Goal: Transaction & Acquisition: Book appointment/travel/reservation

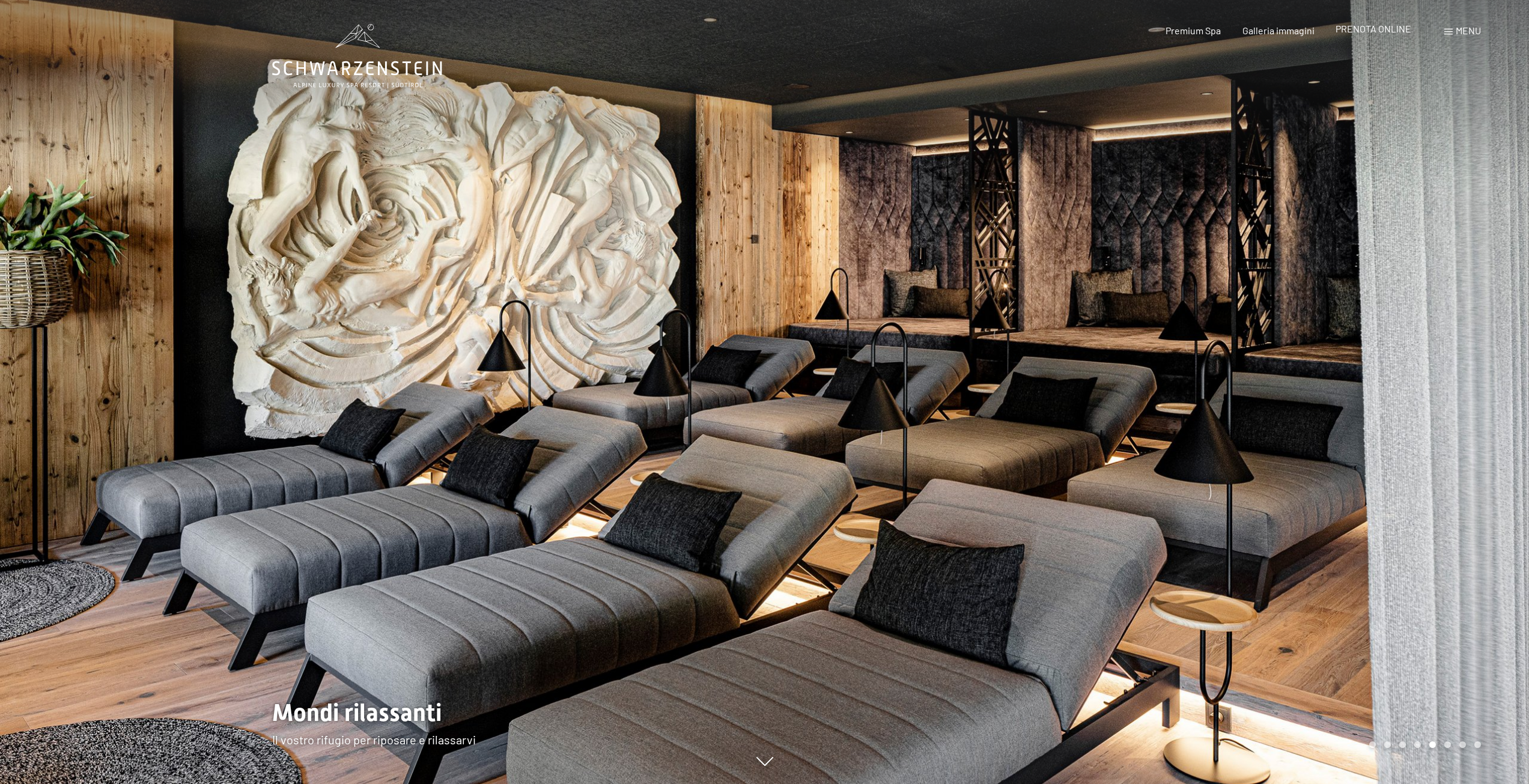
click at [1391, 29] on span "PRENOTA ONLINE" at bounding box center [1373, 28] width 76 height 12
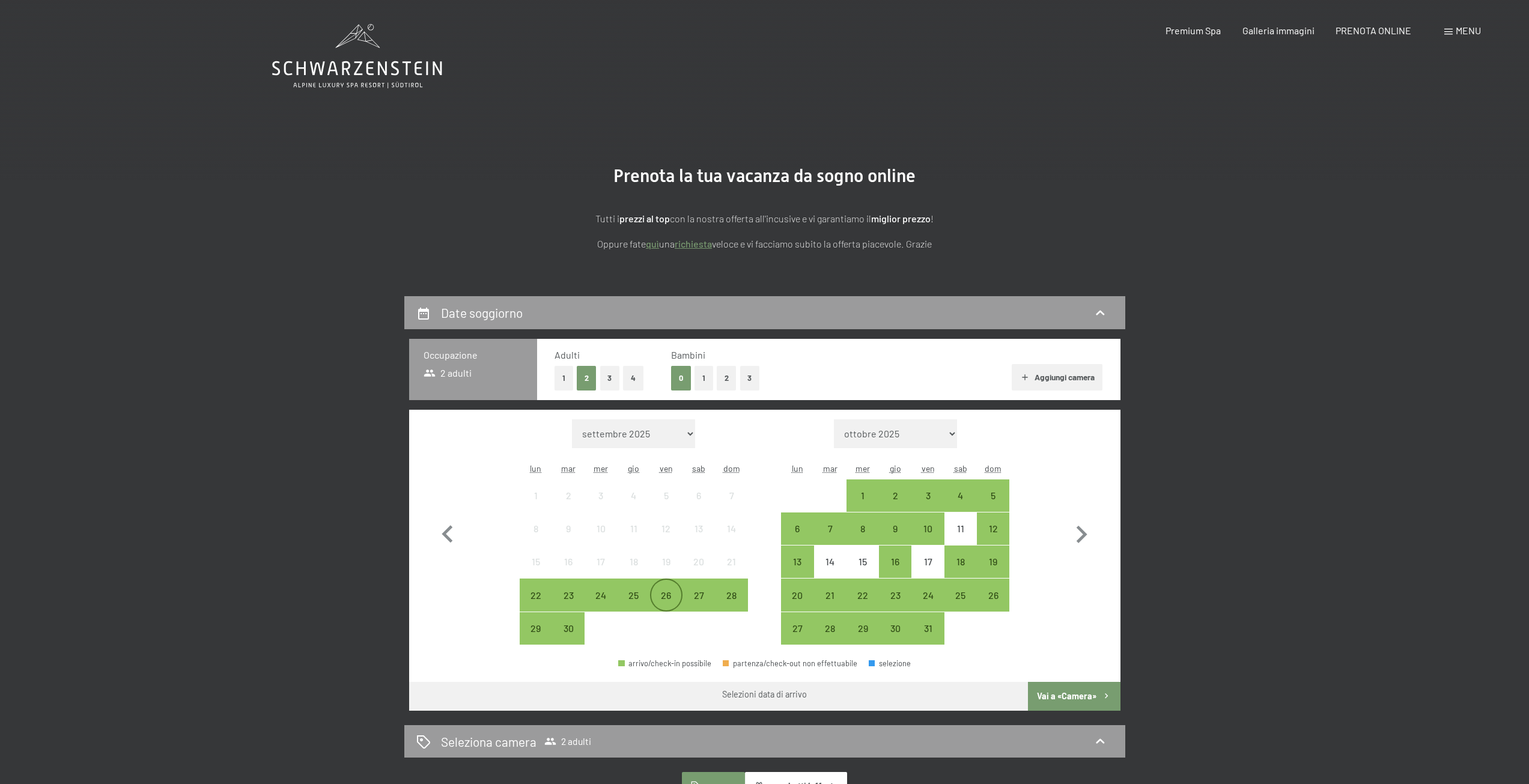
click at [674, 590] on div "26" at bounding box center [666, 605] width 30 height 30
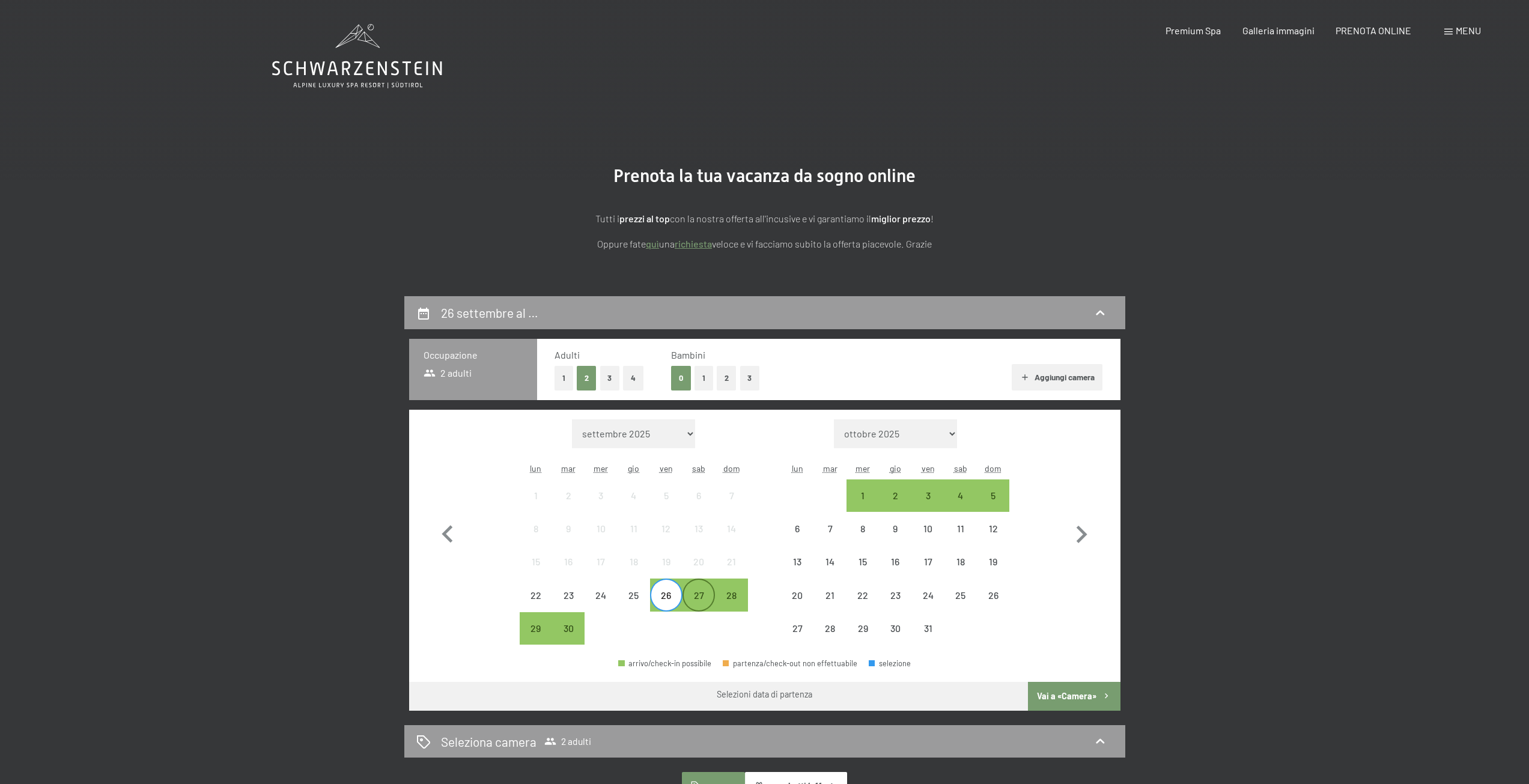
click at [695, 594] on div "27" at bounding box center [698, 605] width 30 height 30
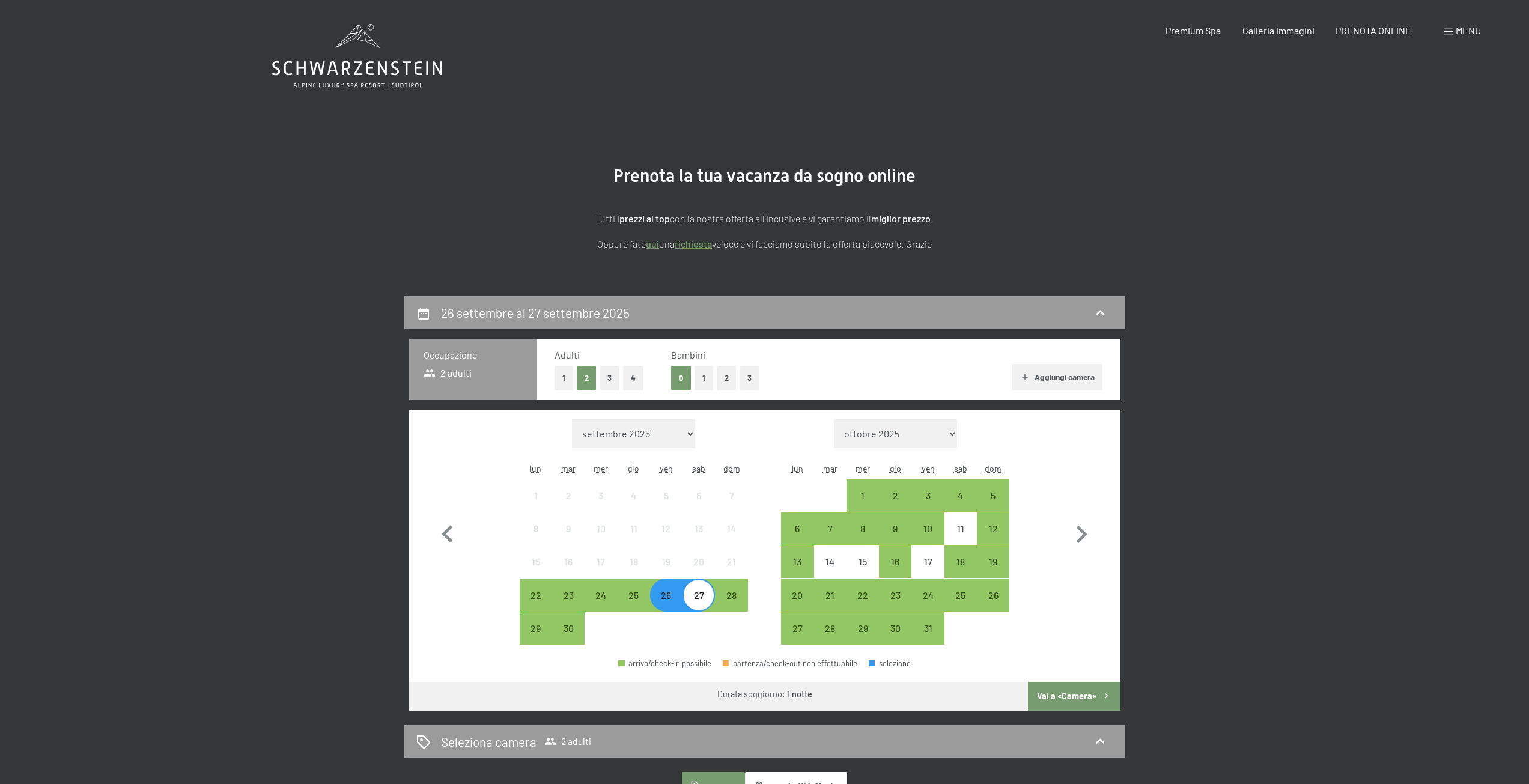
click at [1074, 694] on button "Vai a «Camera»" at bounding box center [1074, 696] width 92 height 29
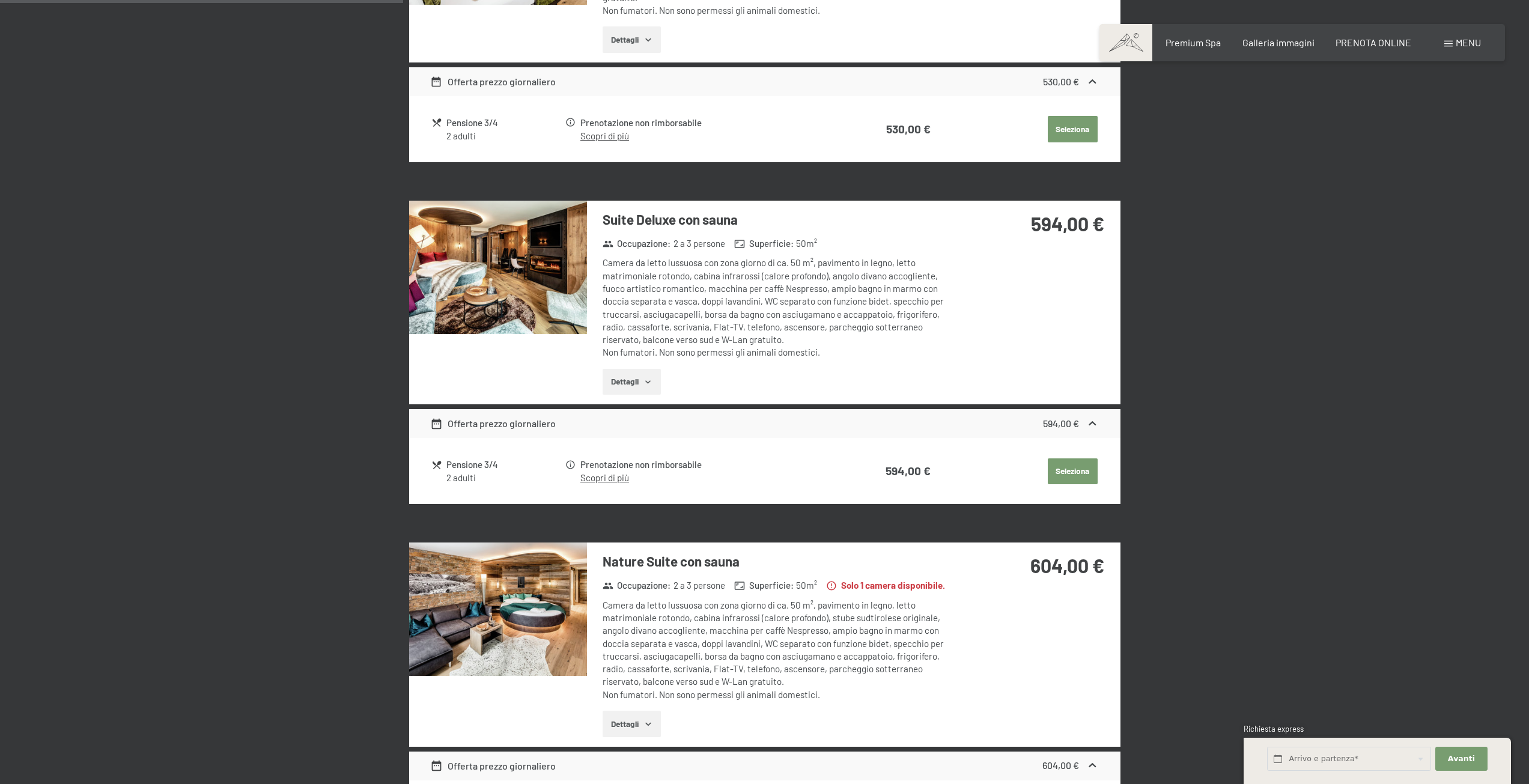
scroll to position [837, 0]
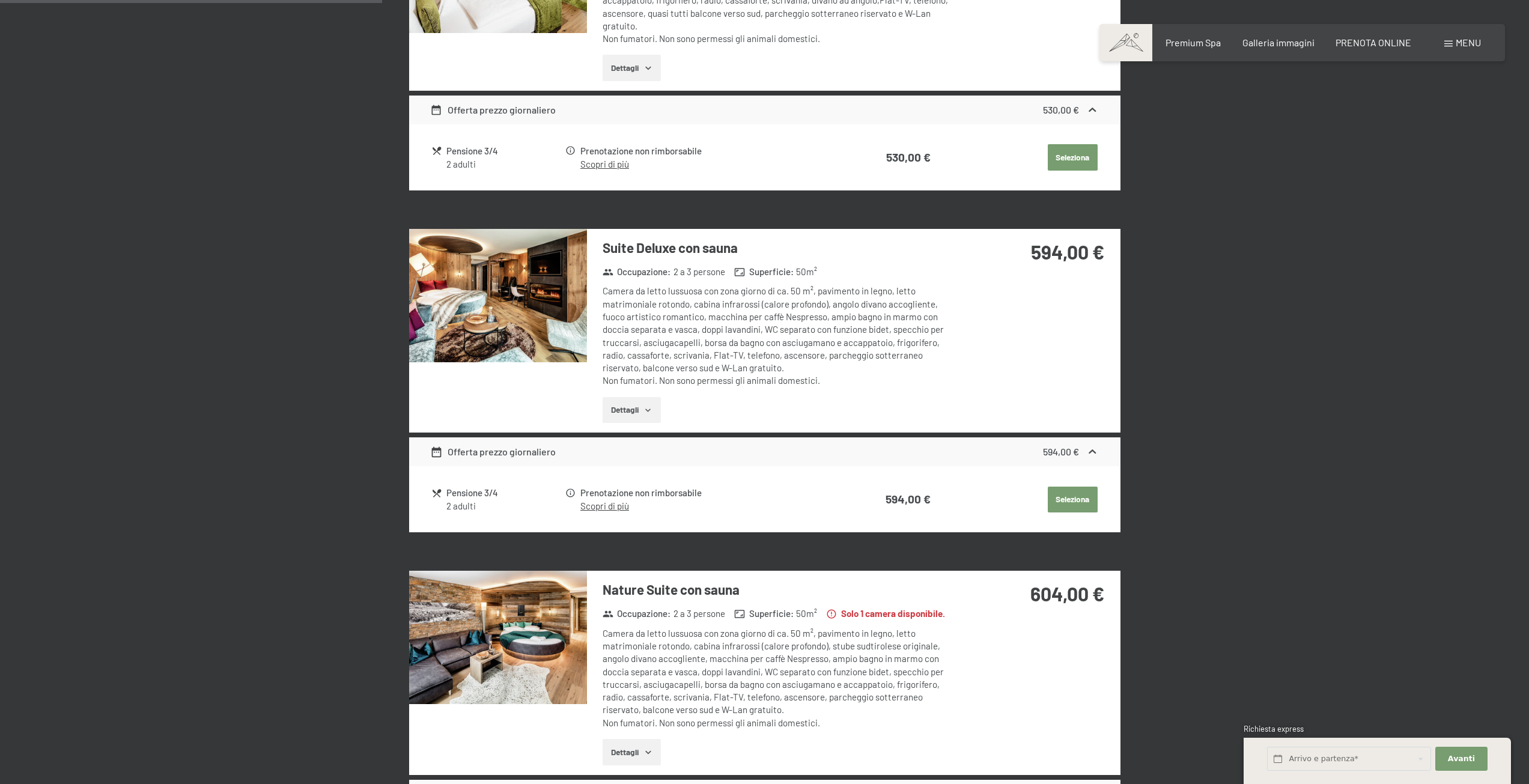
click at [540, 266] on img at bounding box center [498, 296] width 178 height 134
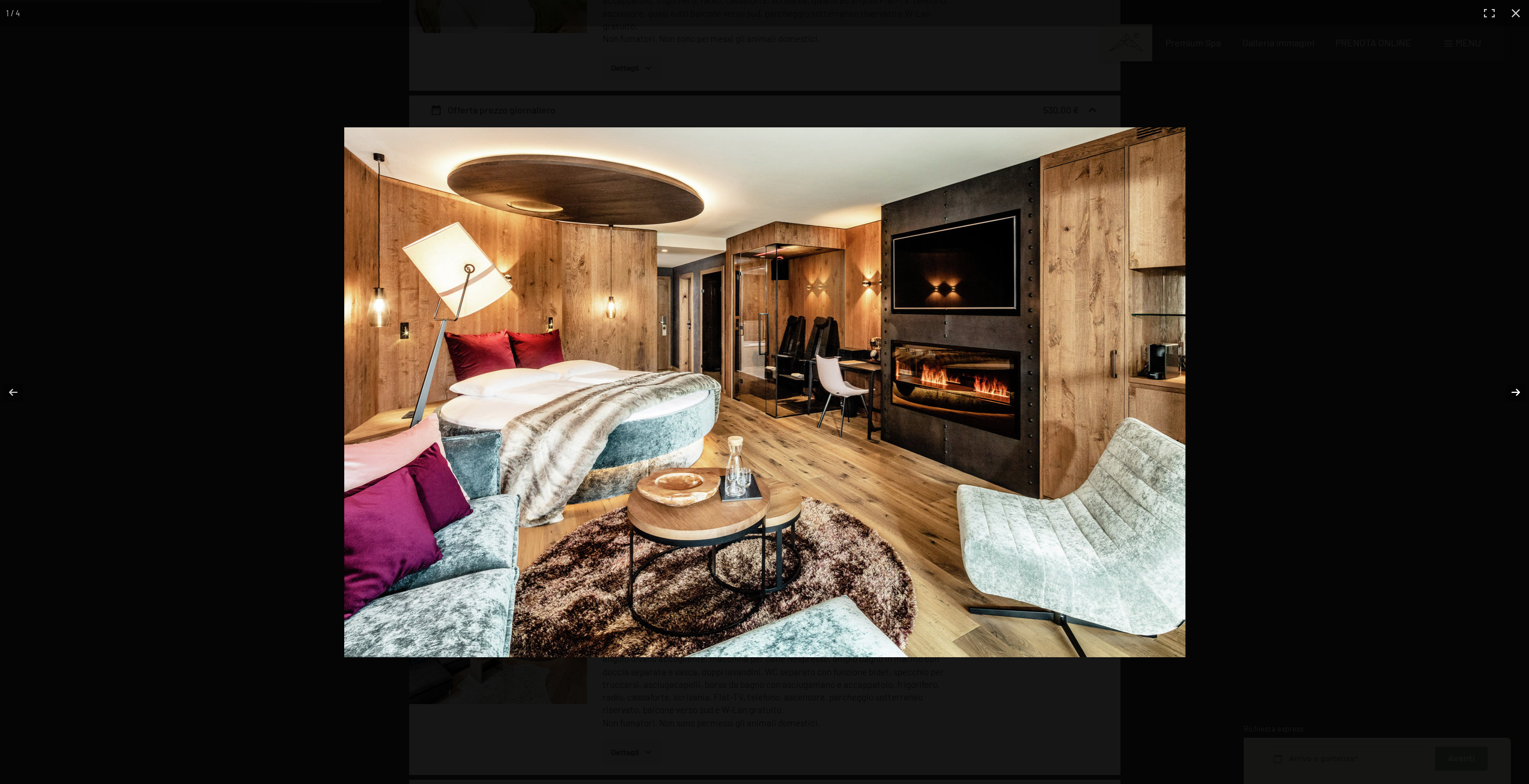
click at [1510, 391] on button "button" at bounding box center [1508, 392] width 42 height 60
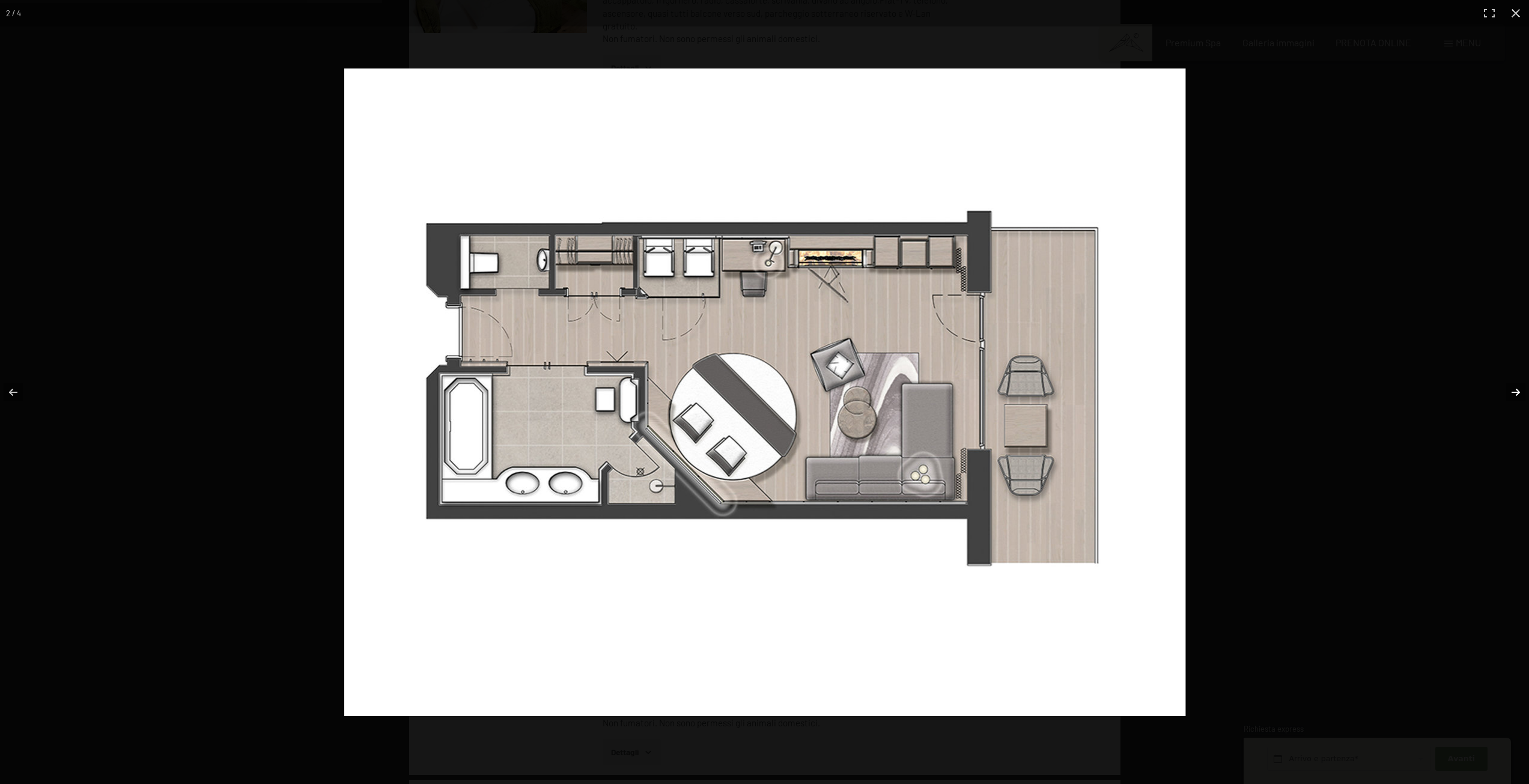
click at [1509, 391] on button "button" at bounding box center [1508, 392] width 42 height 60
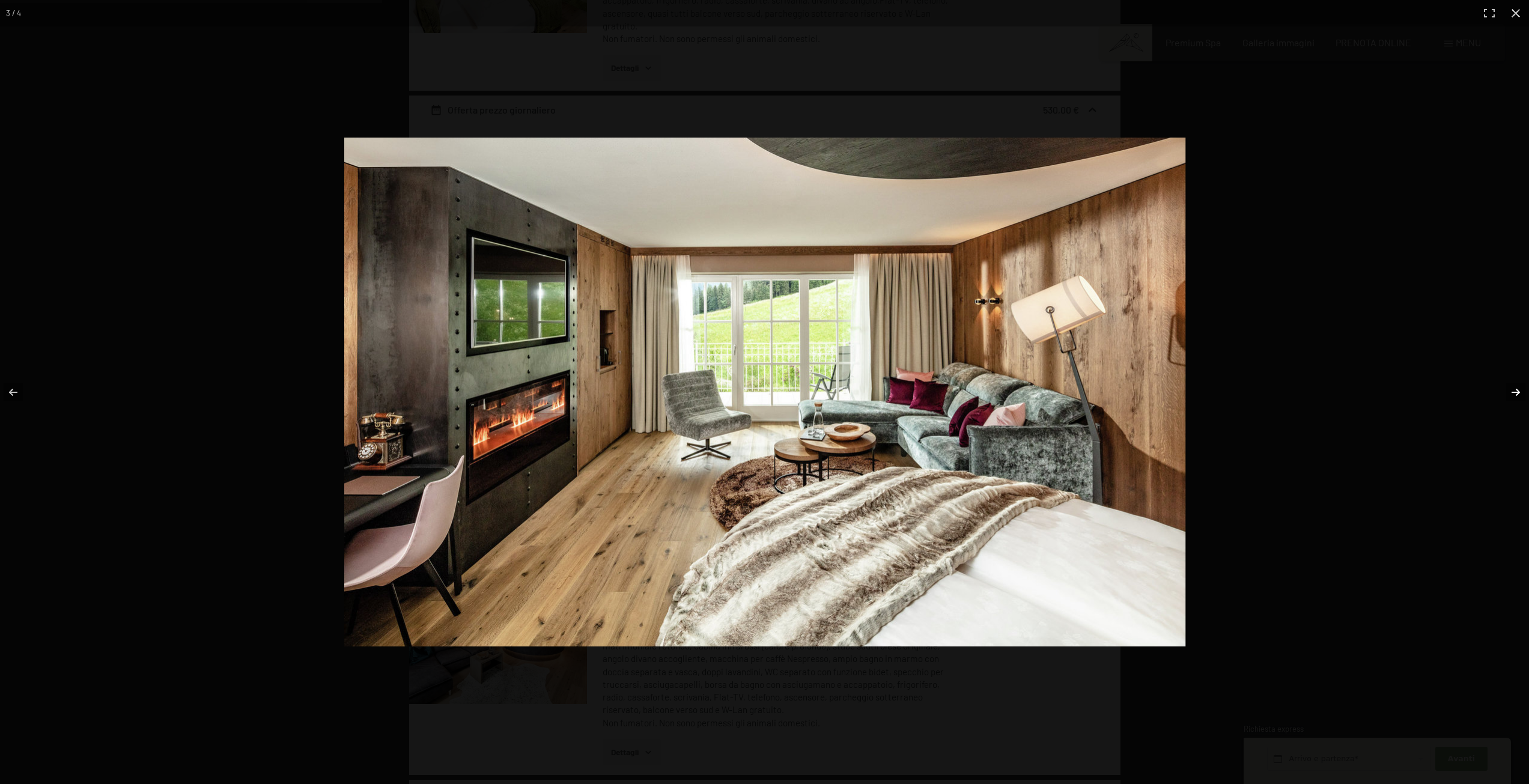
click at [1509, 391] on button "button" at bounding box center [1508, 392] width 42 height 60
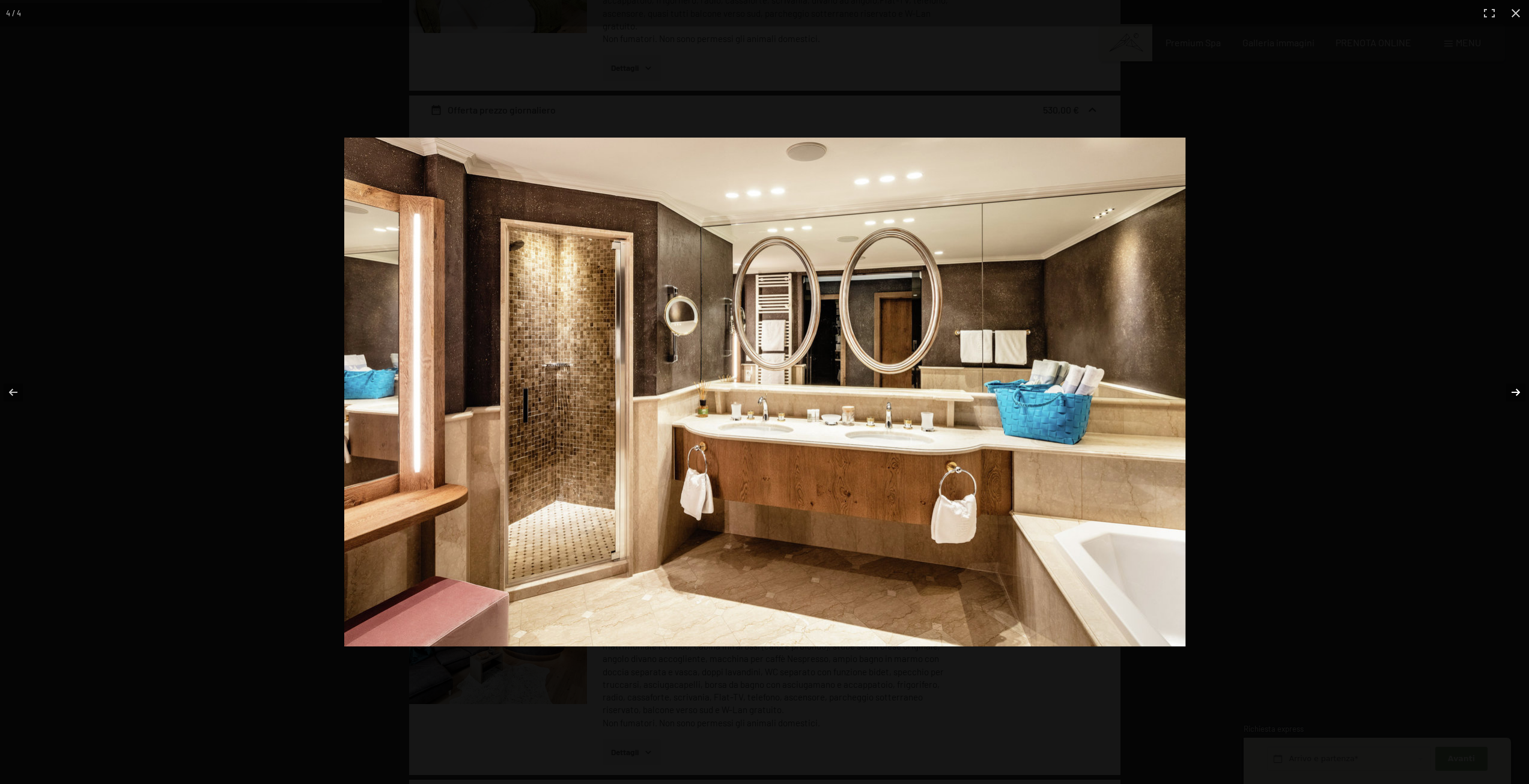
click at [1509, 391] on button "button" at bounding box center [1508, 392] width 42 height 60
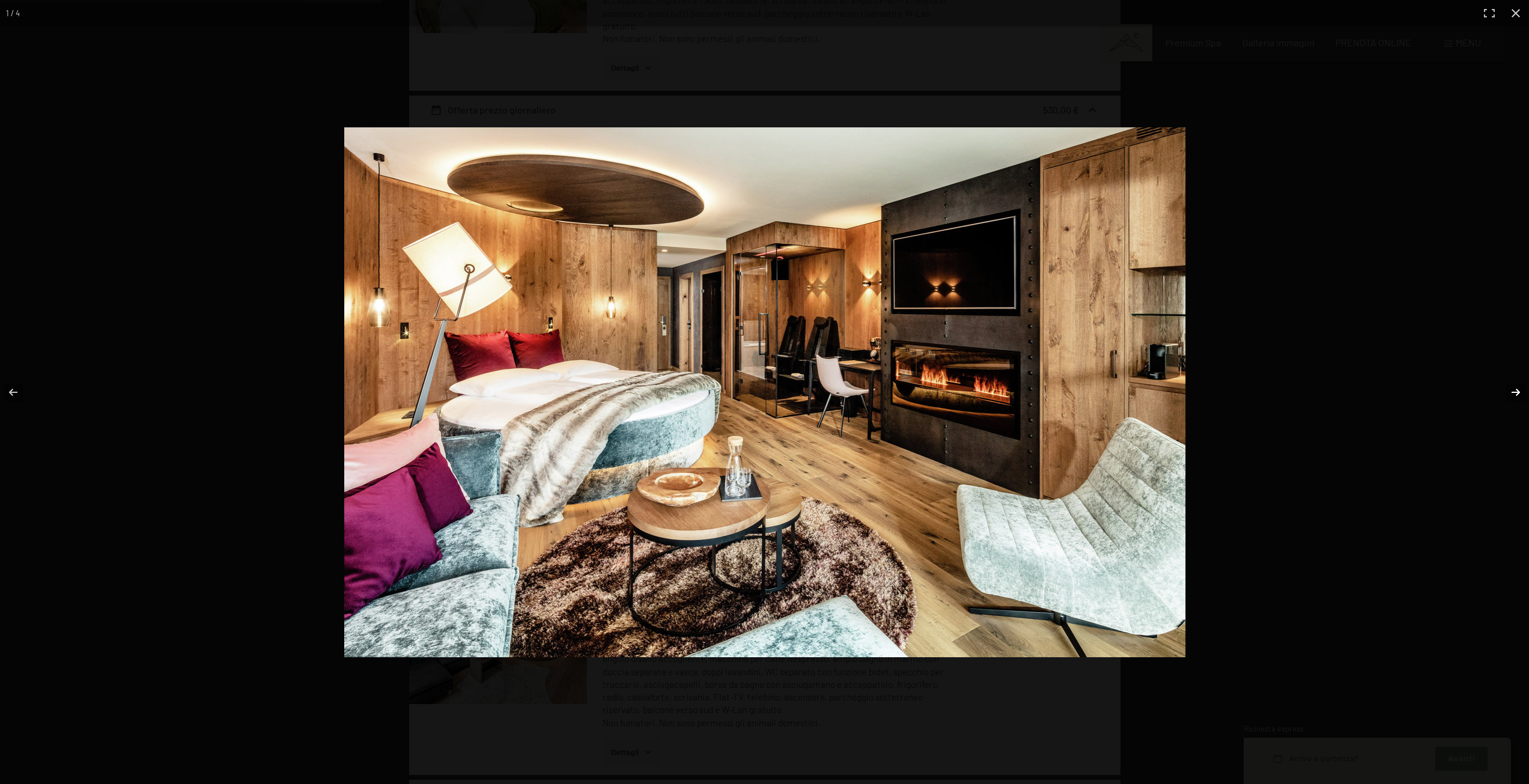
click at [1509, 391] on button "button" at bounding box center [1508, 392] width 42 height 60
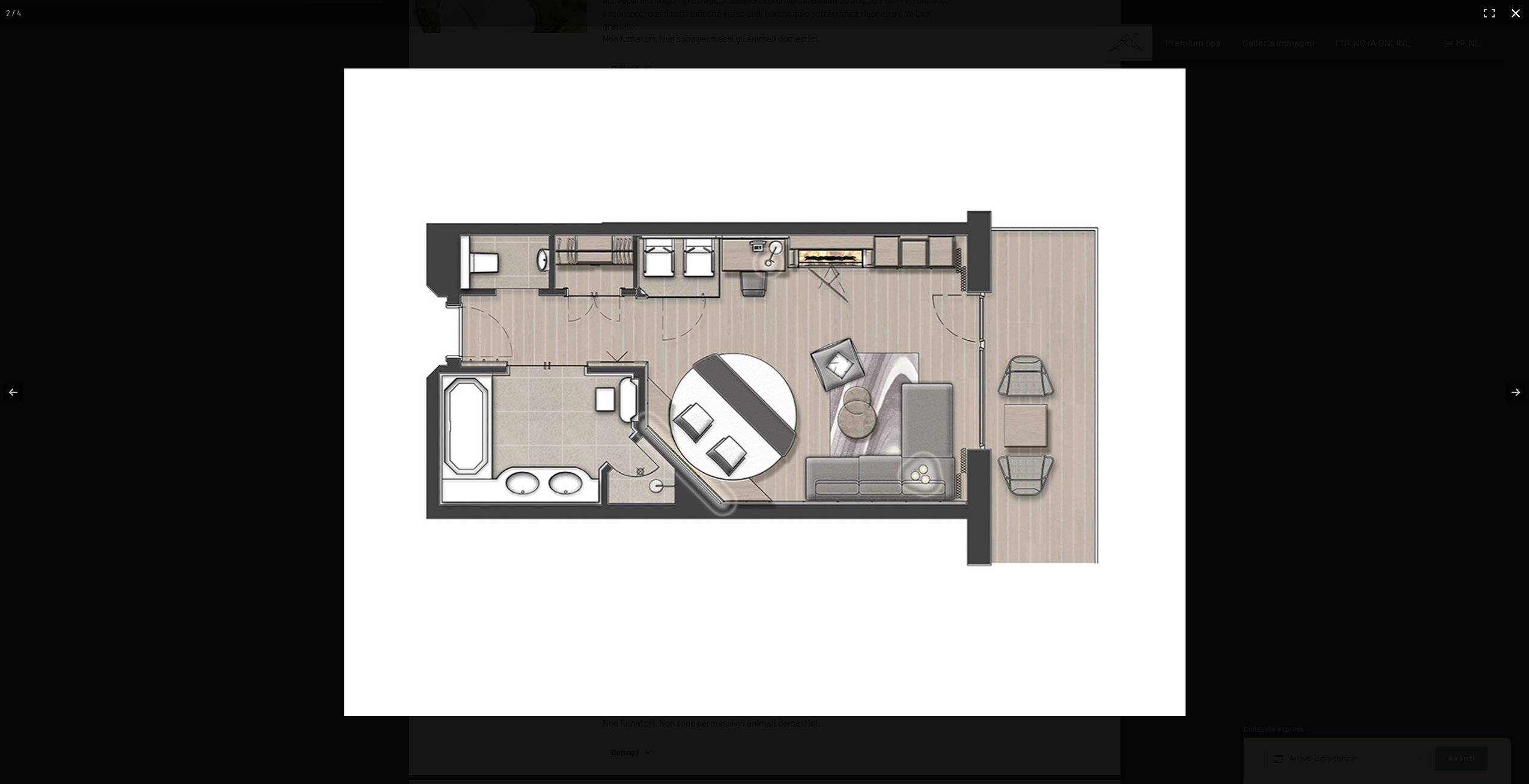
click at [1516, 13] on button "button" at bounding box center [1516, 13] width 26 height 26
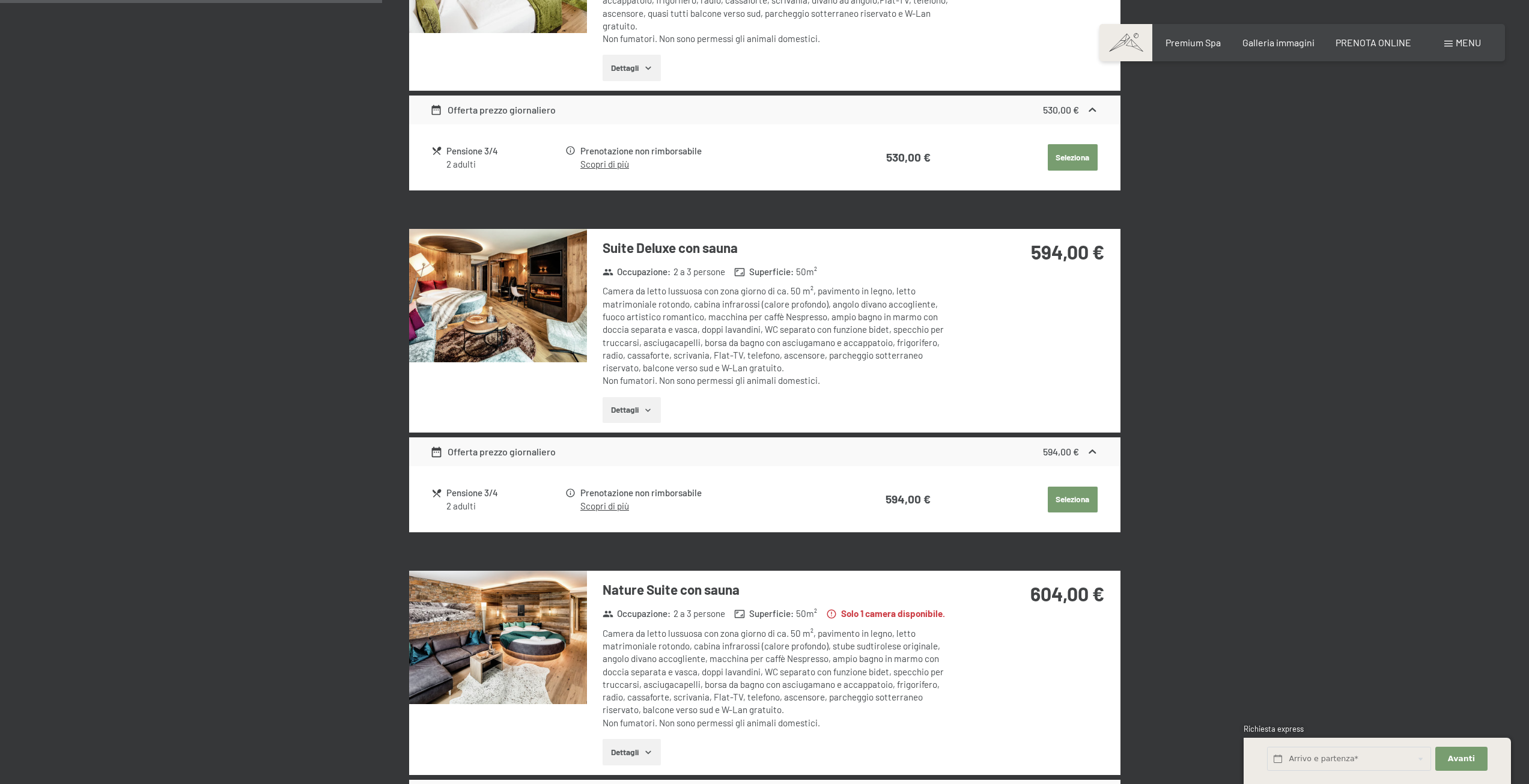
click at [611, 412] on button "Dettagli" at bounding box center [632, 410] width 58 height 26
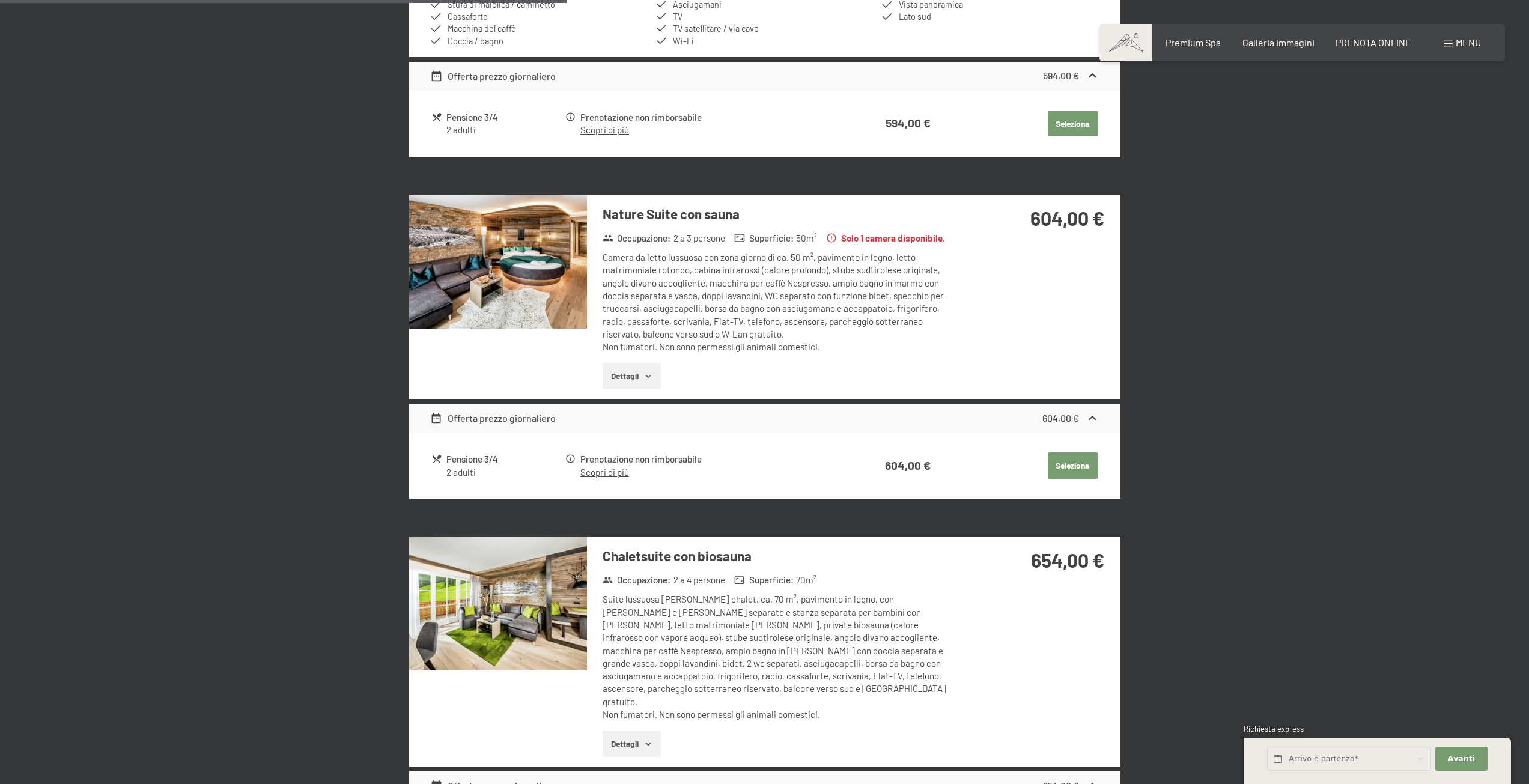
scroll to position [1378, 0]
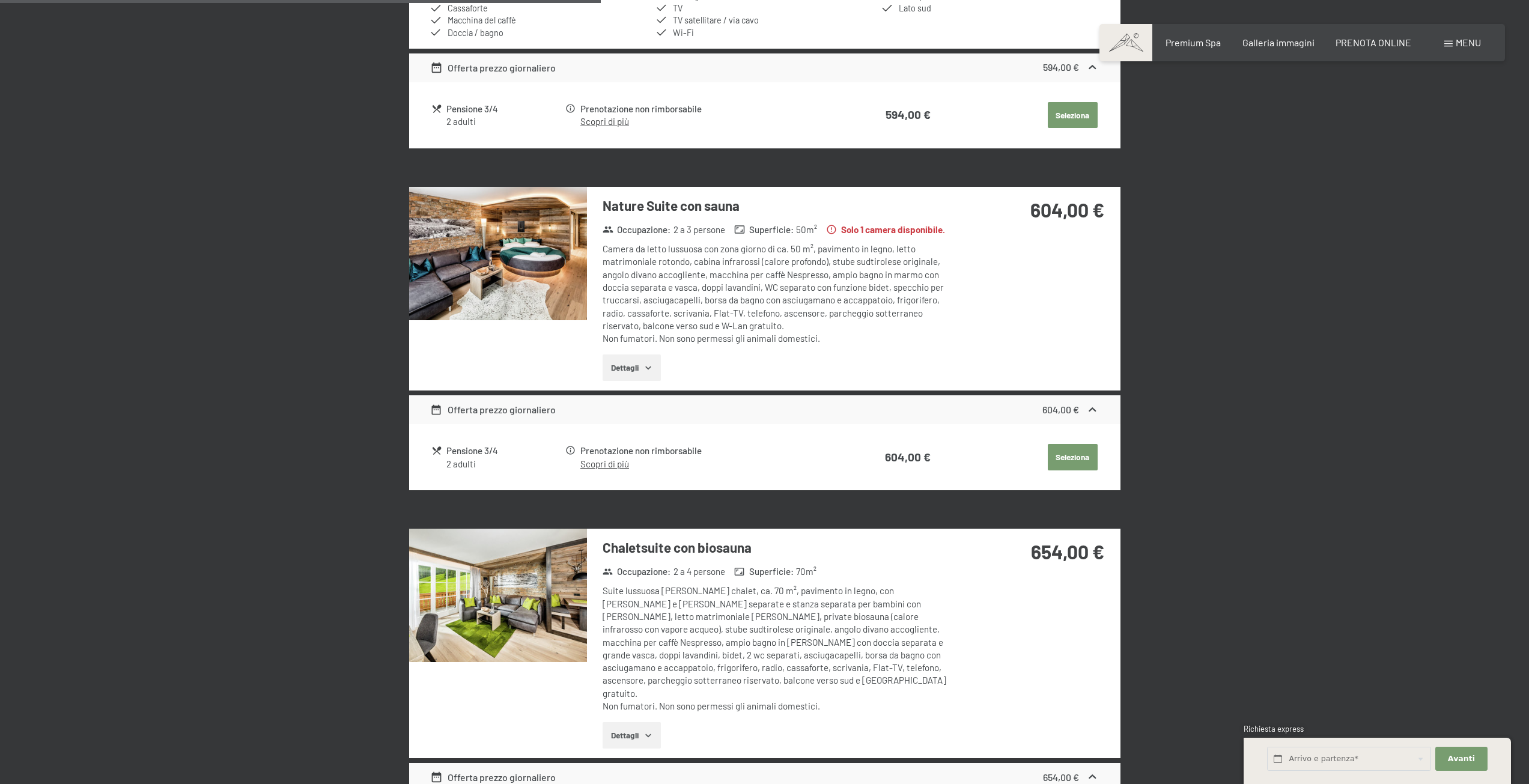
click at [547, 233] on img at bounding box center [498, 254] width 178 height 134
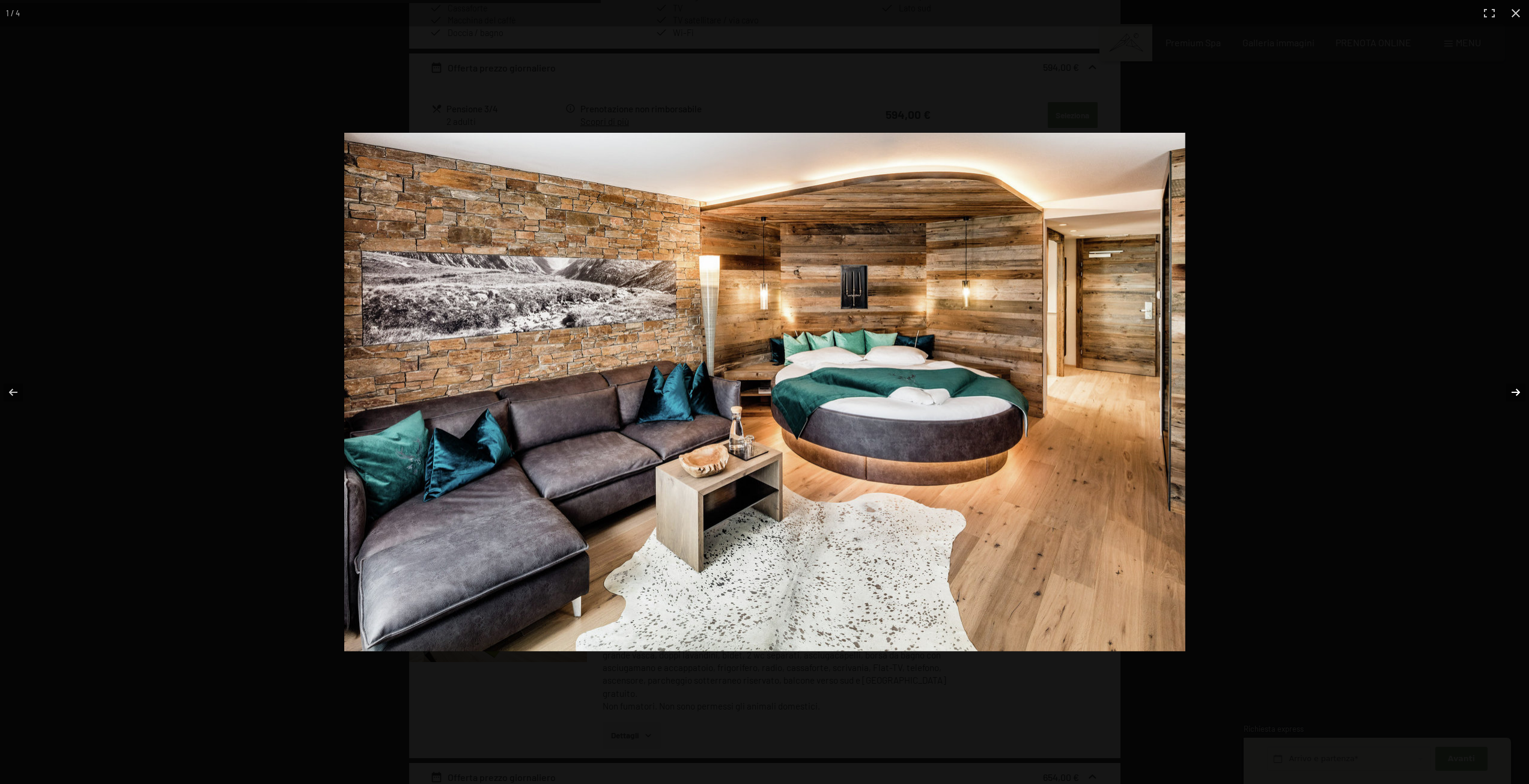
click at [1510, 391] on button "button" at bounding box center [1508, 392] width 42 height 60
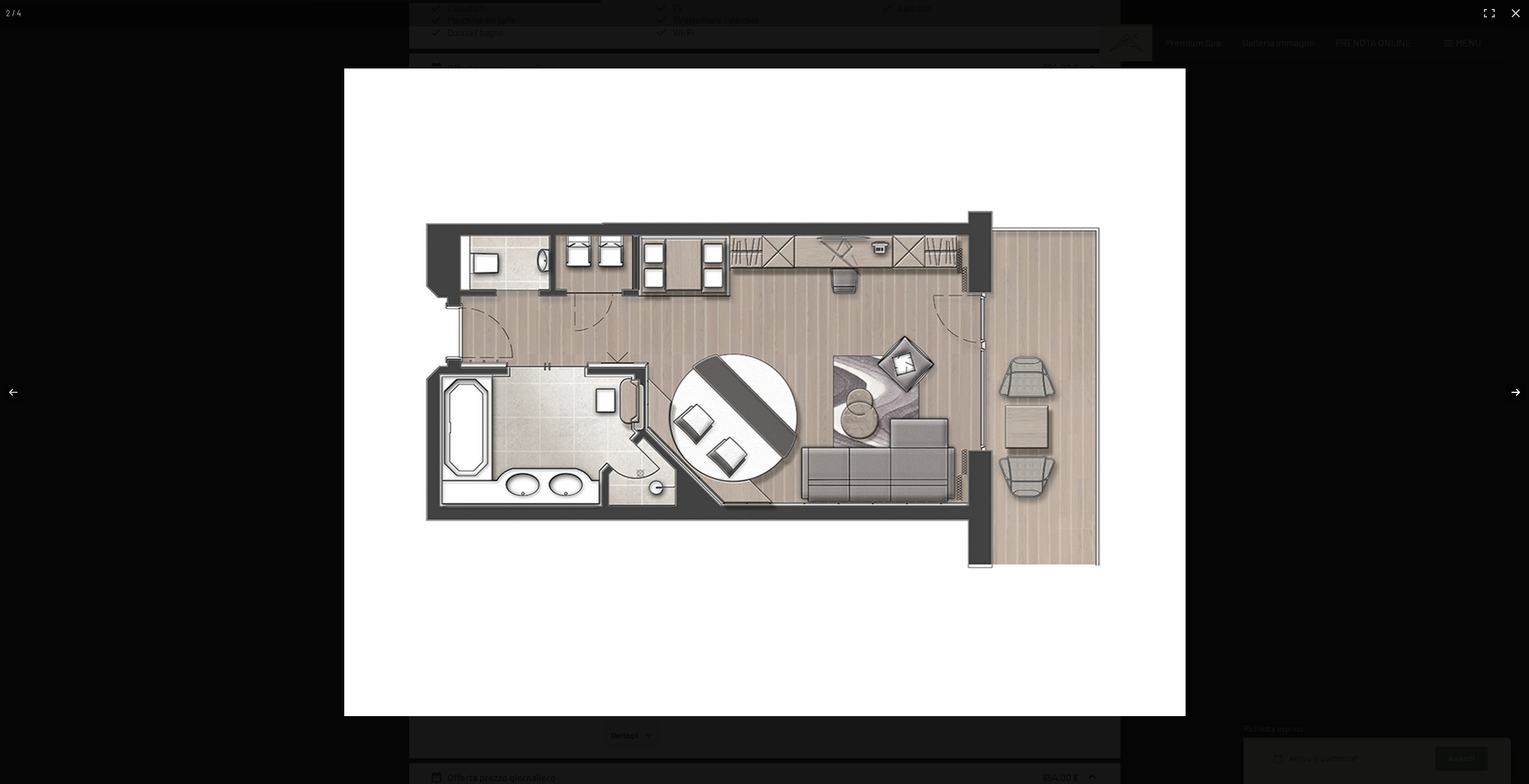
click at [1510, 391] on button "button" at bounding box center [1508, 392] width 42 height 60
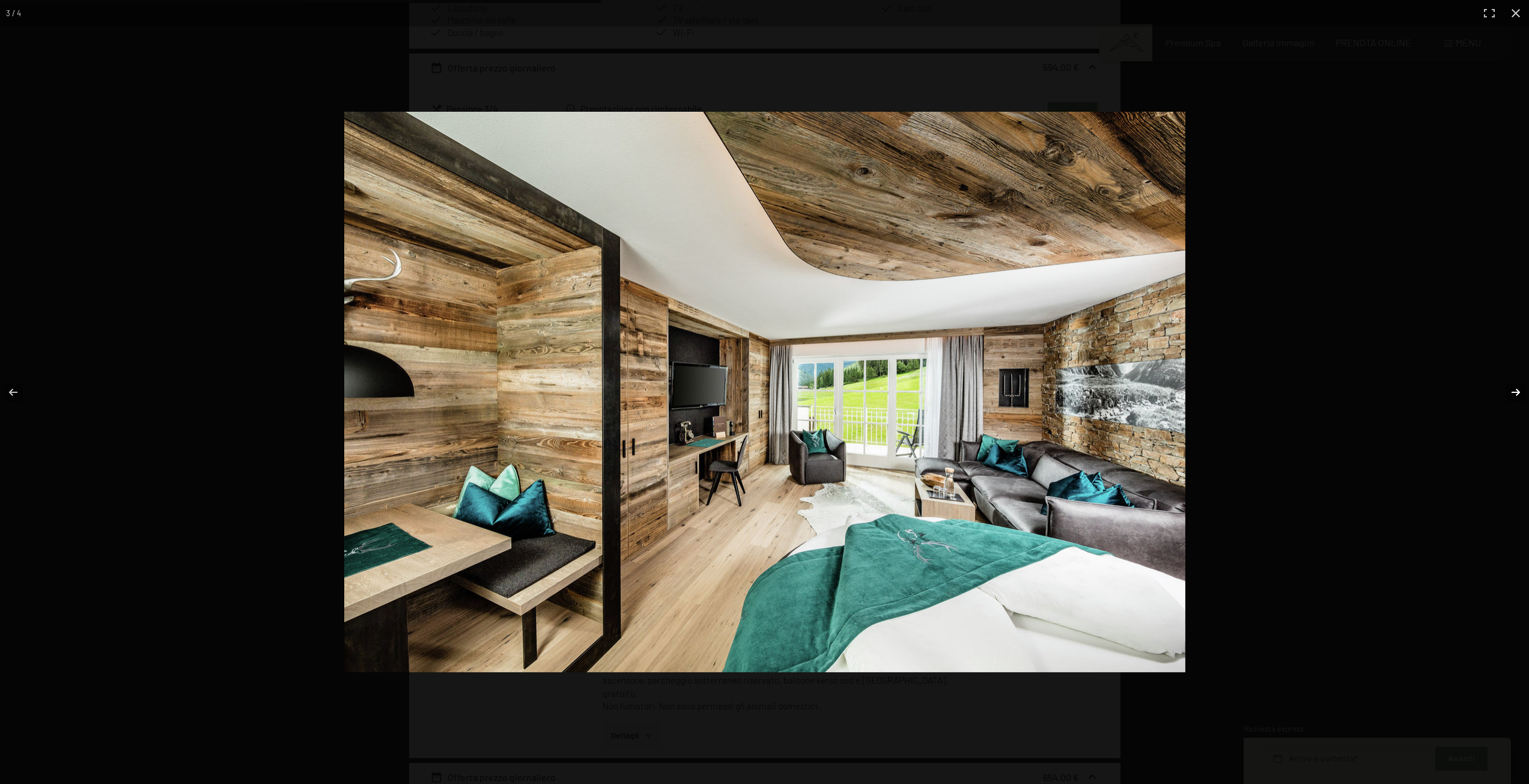
click at [1510, 391] on button "button" at bounding box center [1508, 392] width 42 height 60
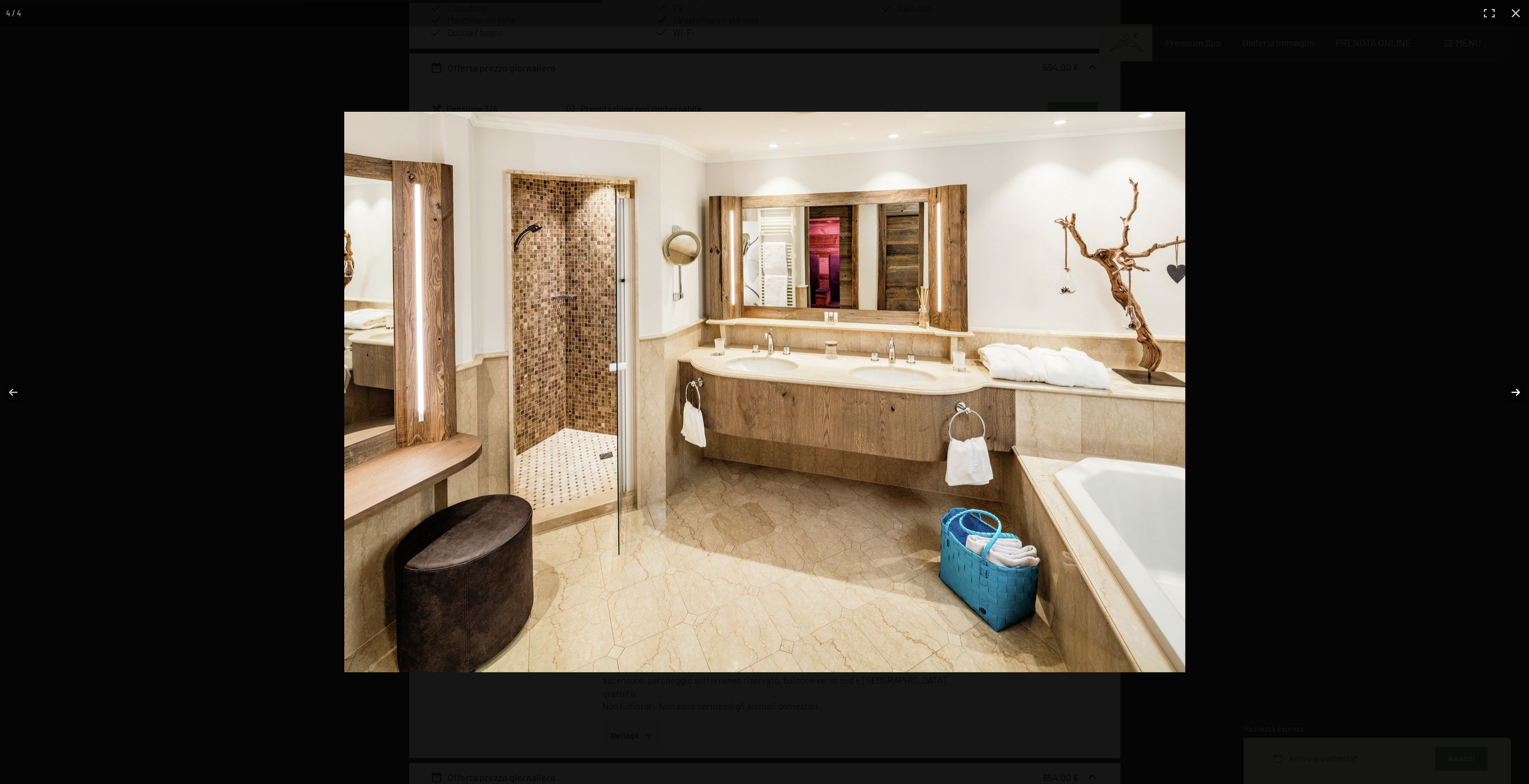
click at [1510, 391] on button "button" at bounding box center [1508, 392] width 42 height 60
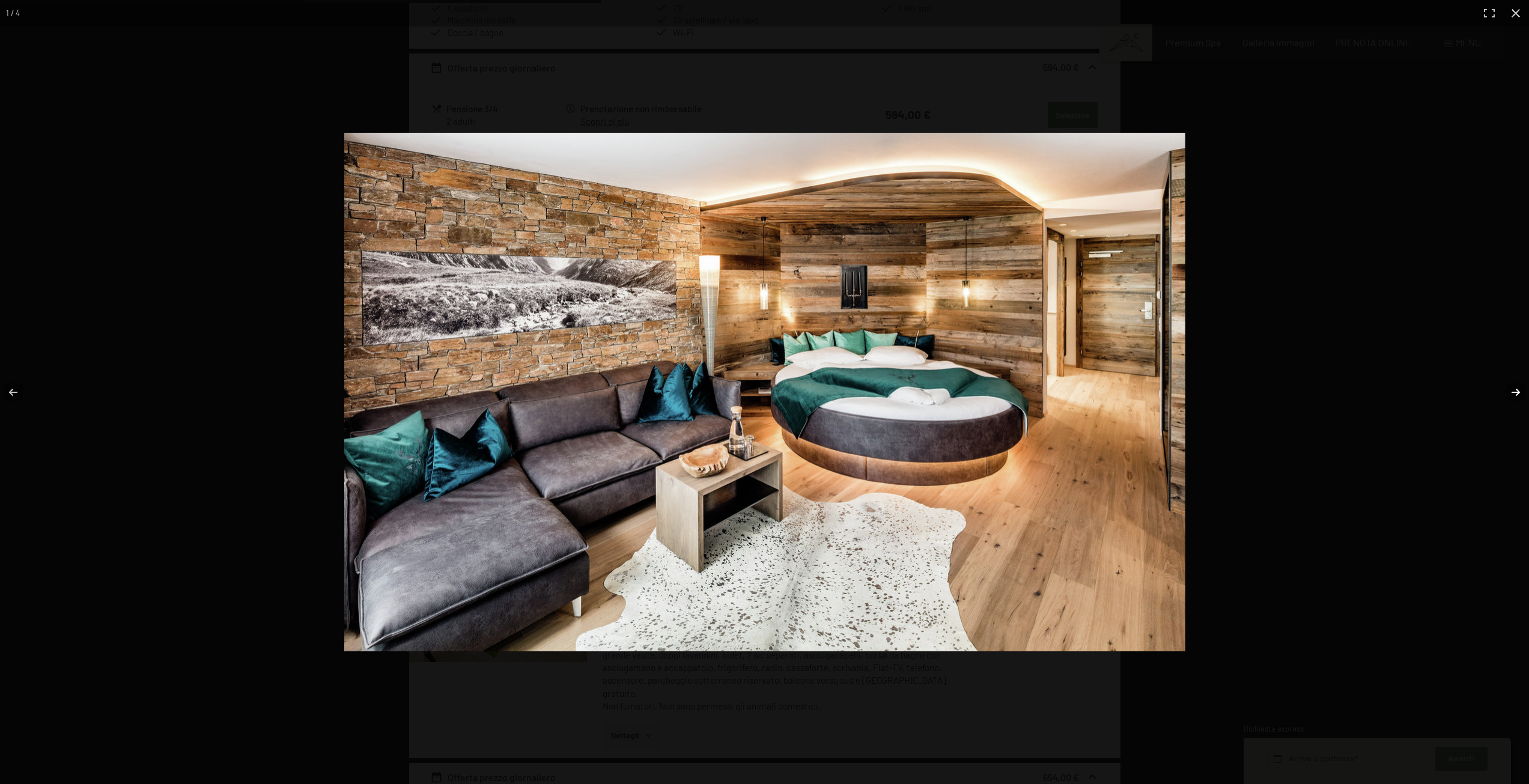
click at [1510, 391] on button "button" at bounding box center [1508, 392] width 42 height 60
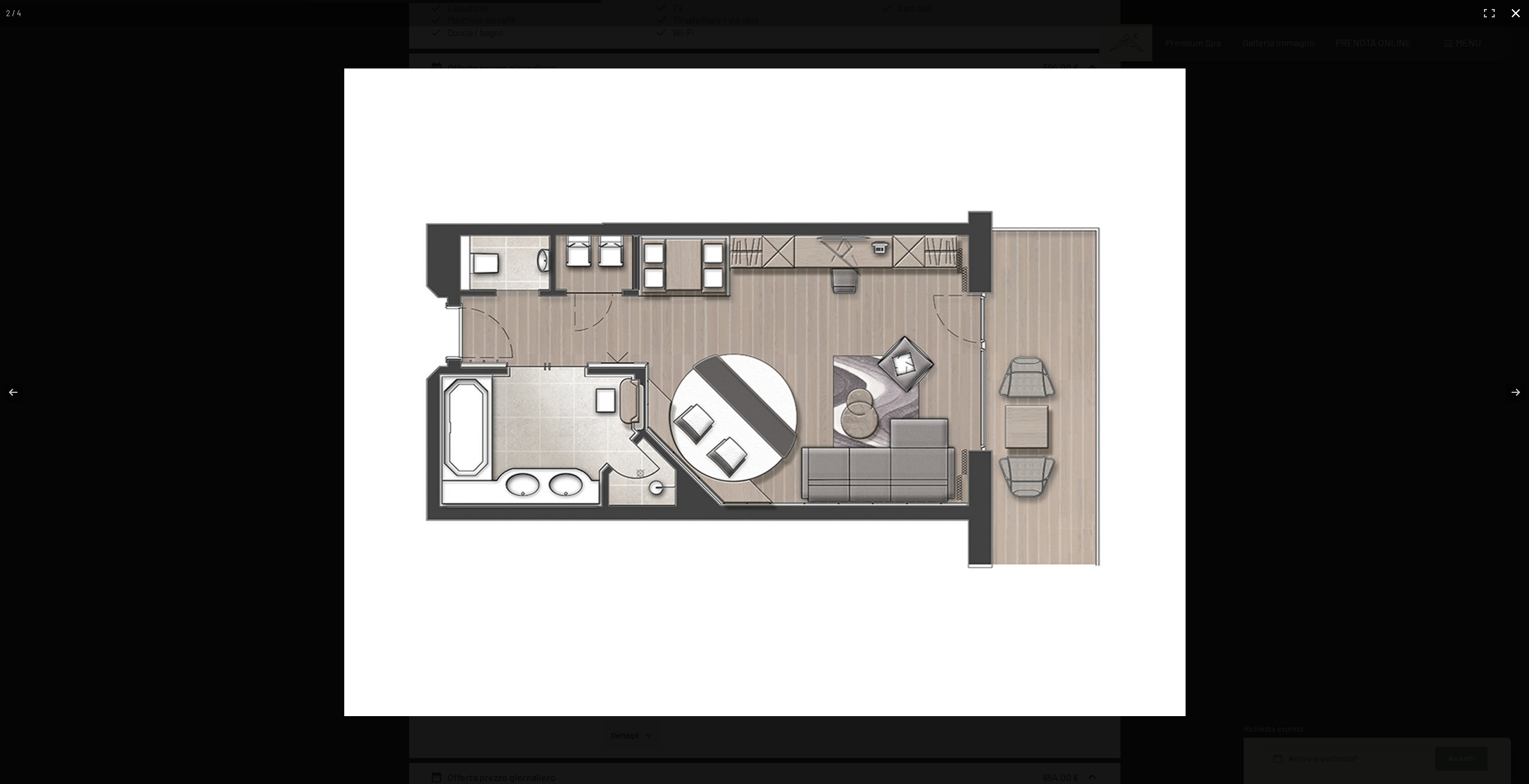
click at [1517, 13] on button "button" at bounding box center [1516, 13] width 26 height 26
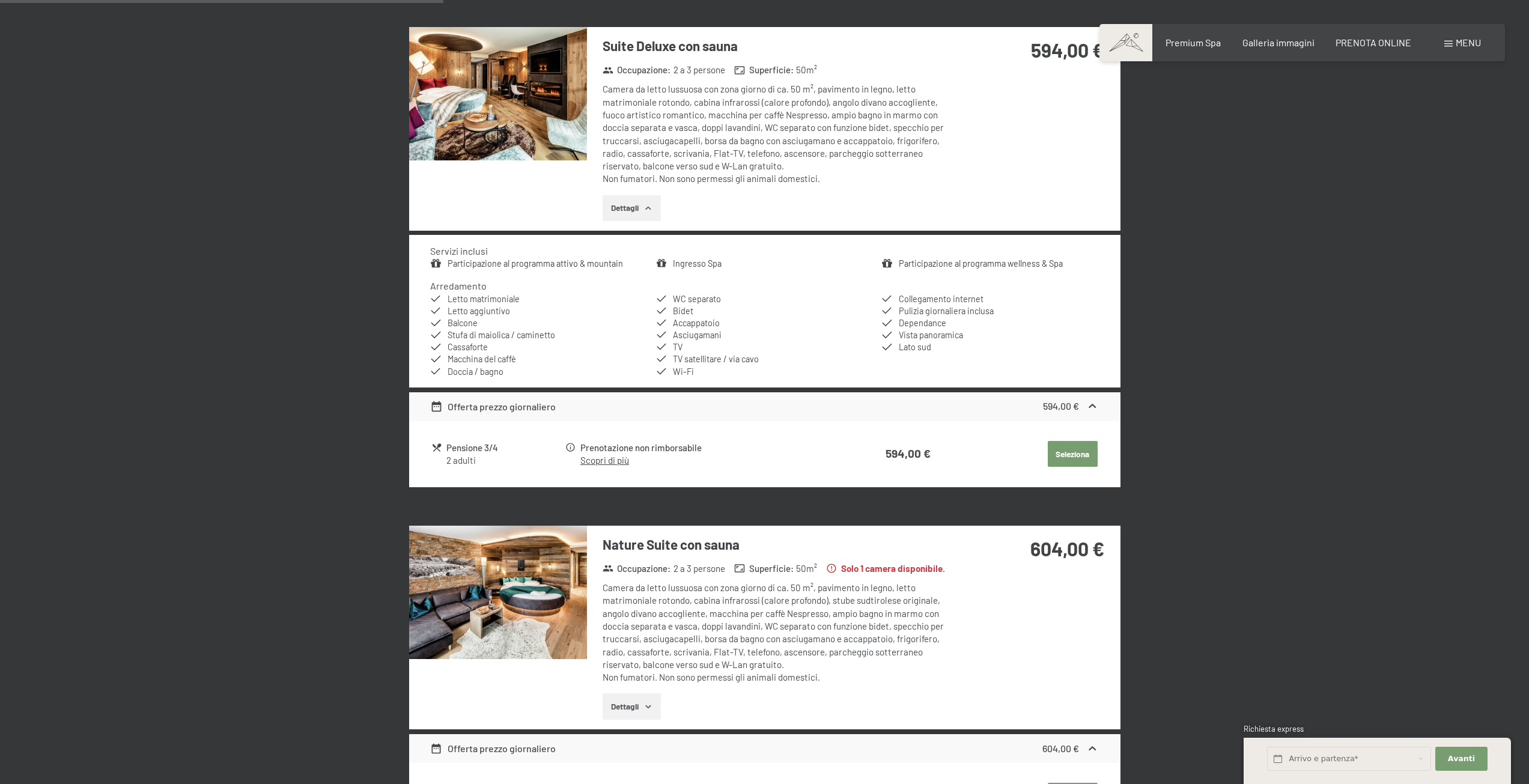
scroll to position [1017, 0]
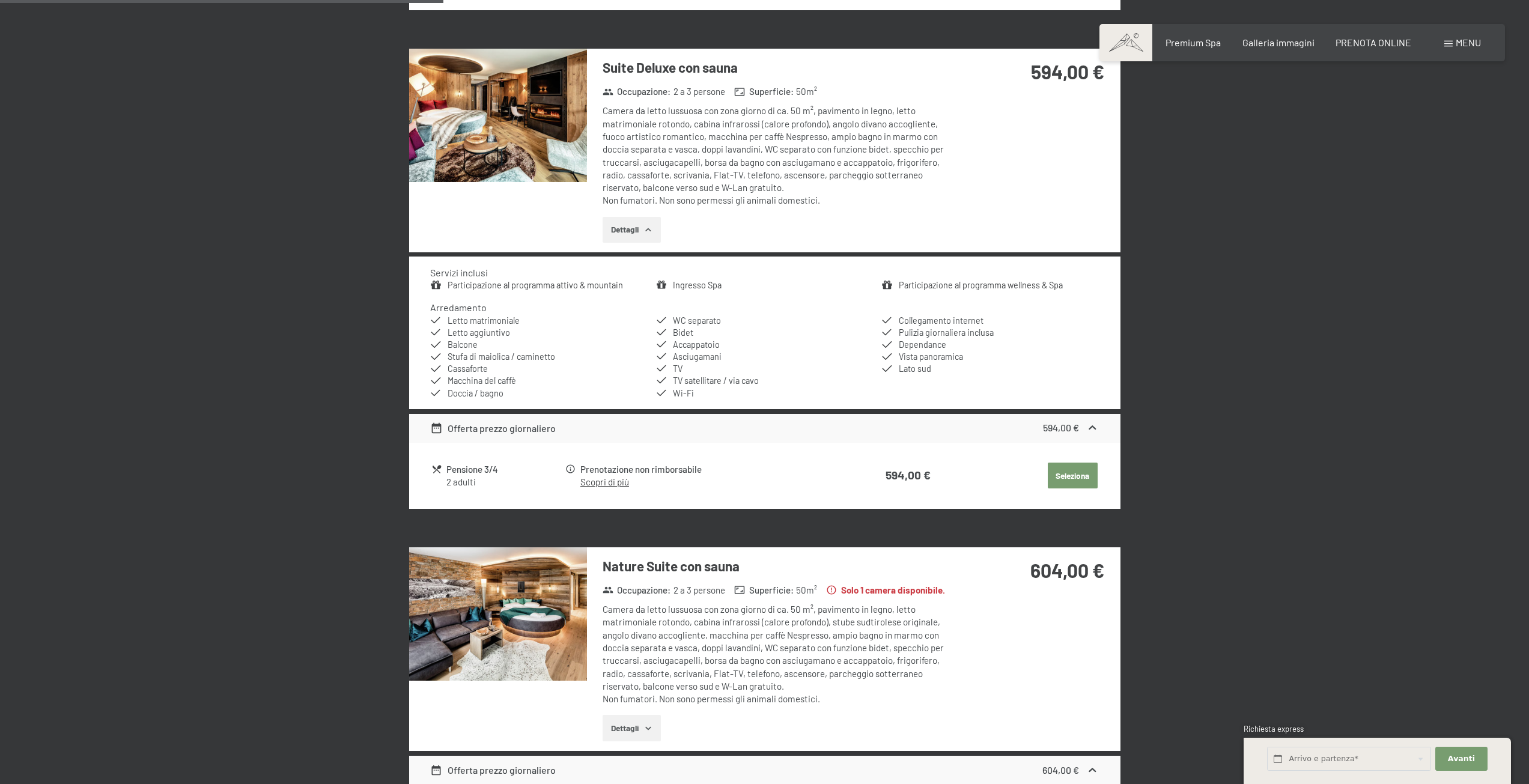
click at [1067, 489] on td "Seleziona" at bounding box center [1014, 475] width 166 height 30
click at [1068, 480] on button "Seleziona" at bounding box center [1073, 475] width 50 height 26
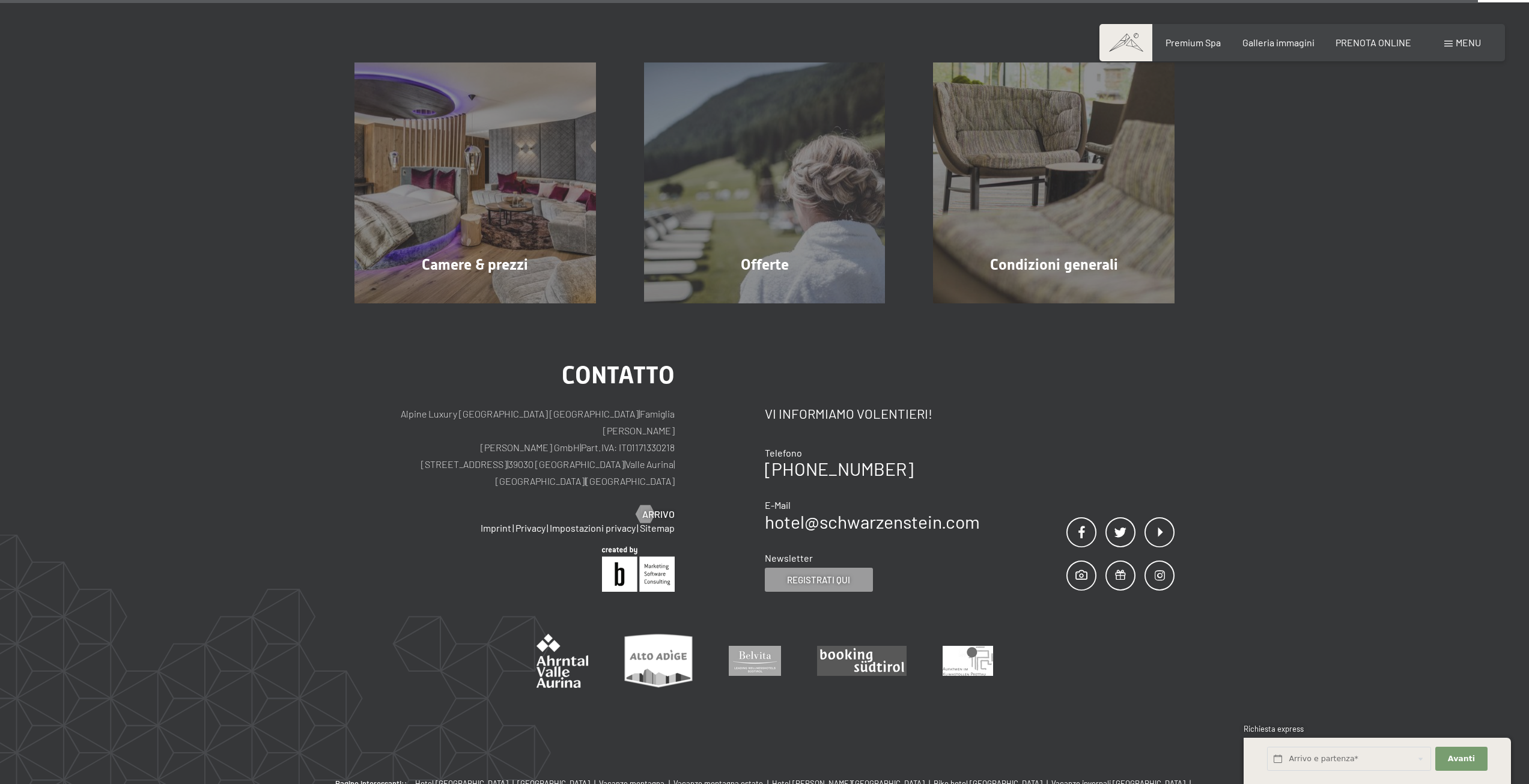
scroll to position [1188, 0]
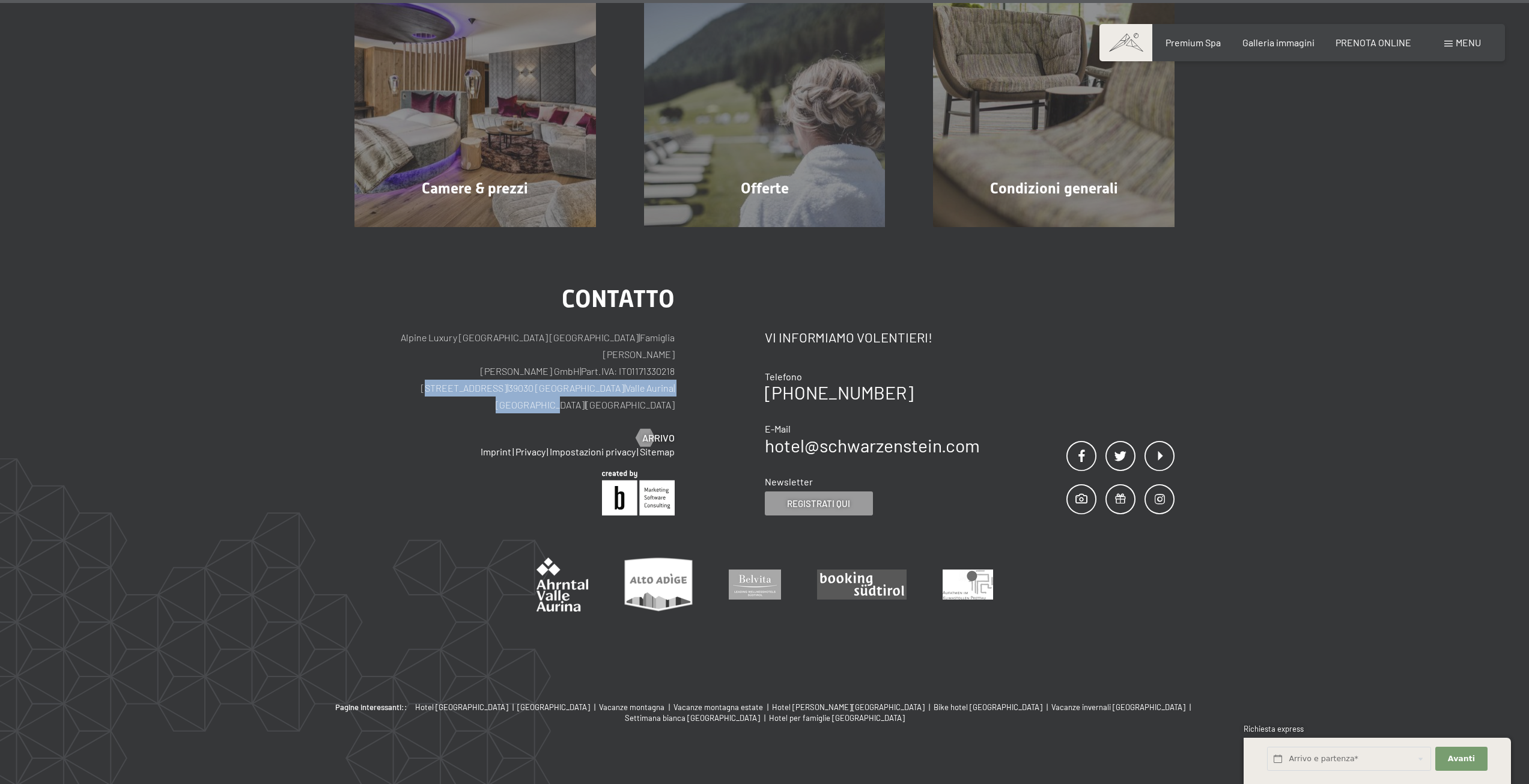
drag, startPoint x: 423, startPoint y: 371, endPoint x: 650, endPoint y: 374, distance: 227.0
click at [651, 374] on p "Alpine Luxury [GEOGRAPHIC_DATA] SCHWARZENSTEIN | Famiglia Zimmerhofer [PERSON_N…" at bounding box center [515, 371] width 320 height 84
copy p "[STREET_ADDRESS] | [PERSON_NAME][GEOGRAPHIC_DATA] | [GEOGRAPHIC_DATA]"
